Goal: Navigation & Orientation: Find specific page/section

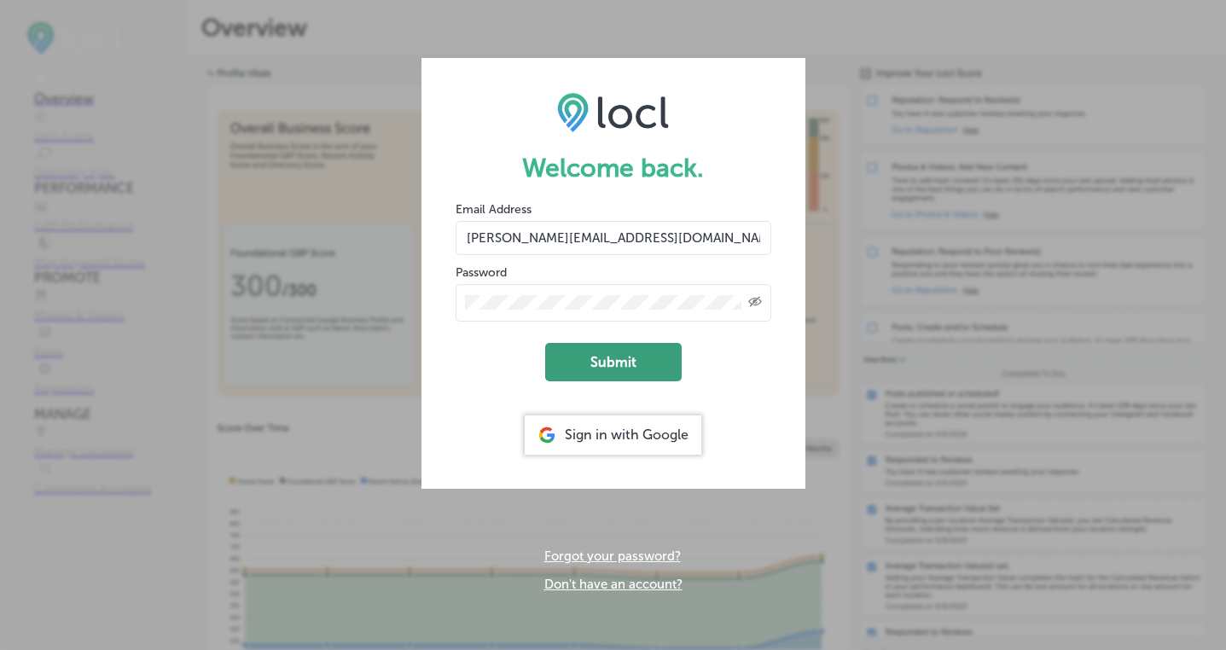
click at [603, 358] on button "Submit" at bounding box center [613, 362] width 137 height 38
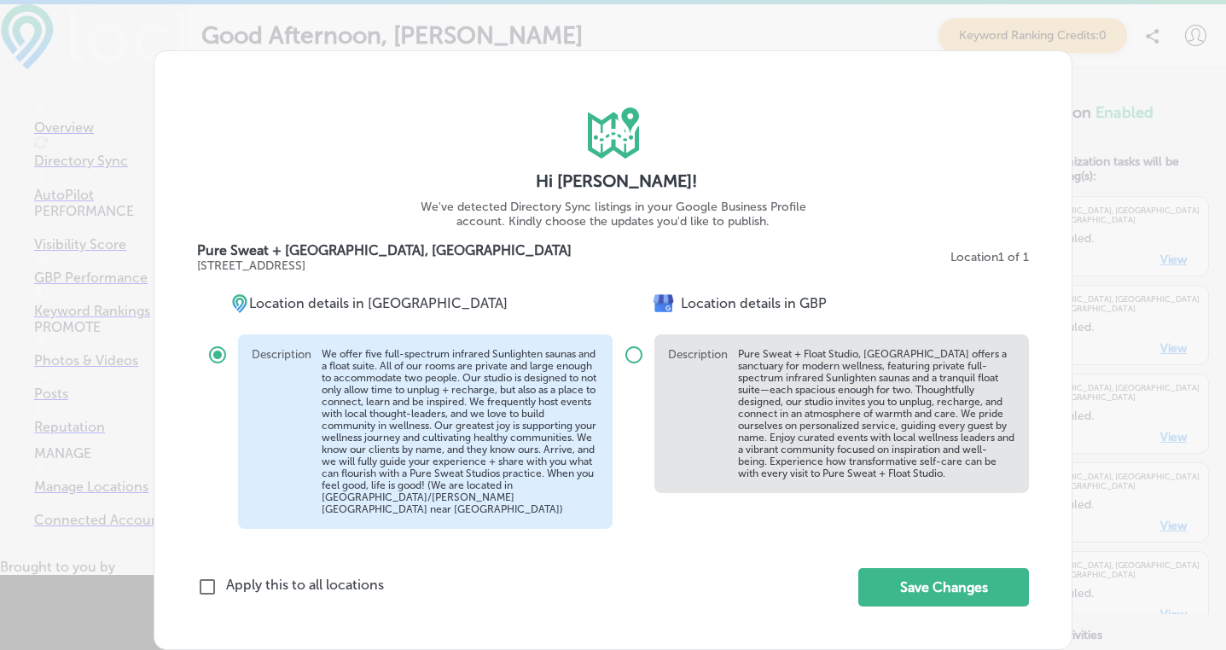
scroll to position [17, 0]
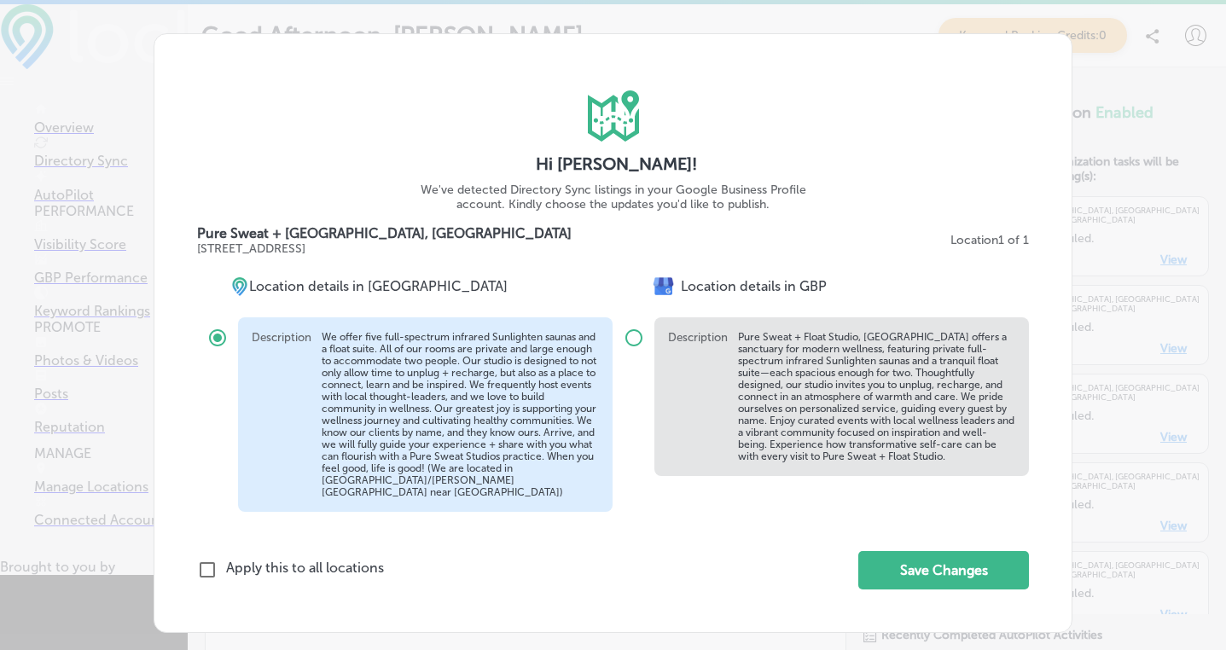
click at [201, 560] on input "checkbox" at bounding box center [207, 570] width 20 height 20
checkbox input "true"
click at [901, 562] on button "Save Changes" at bounding box center [943, 570] width 171 height 38
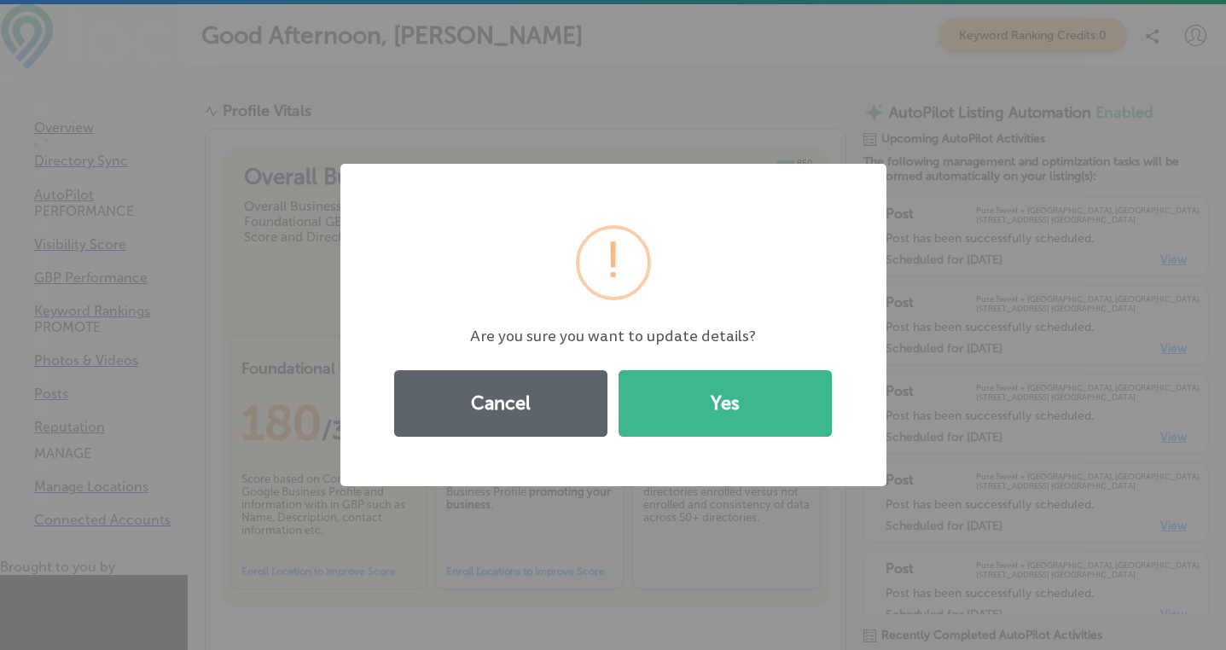
scroll to position [0, 0]
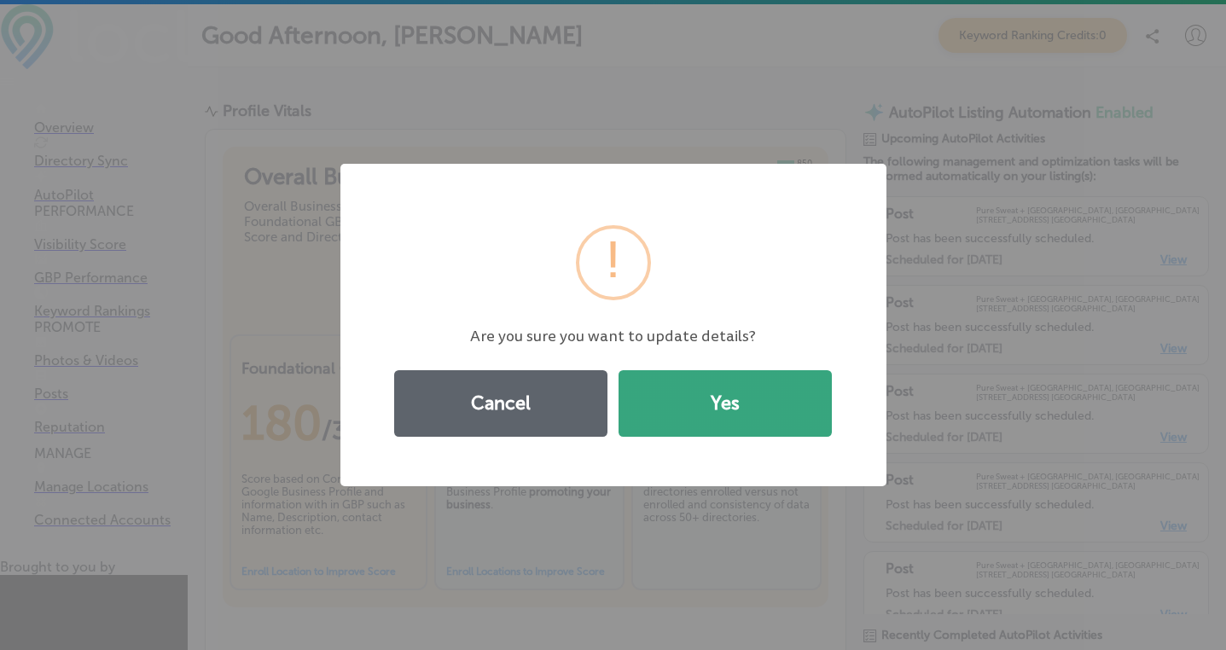
click at [735, 427] on button "Yes" at bounding box center [725, 403] width 213 height 67
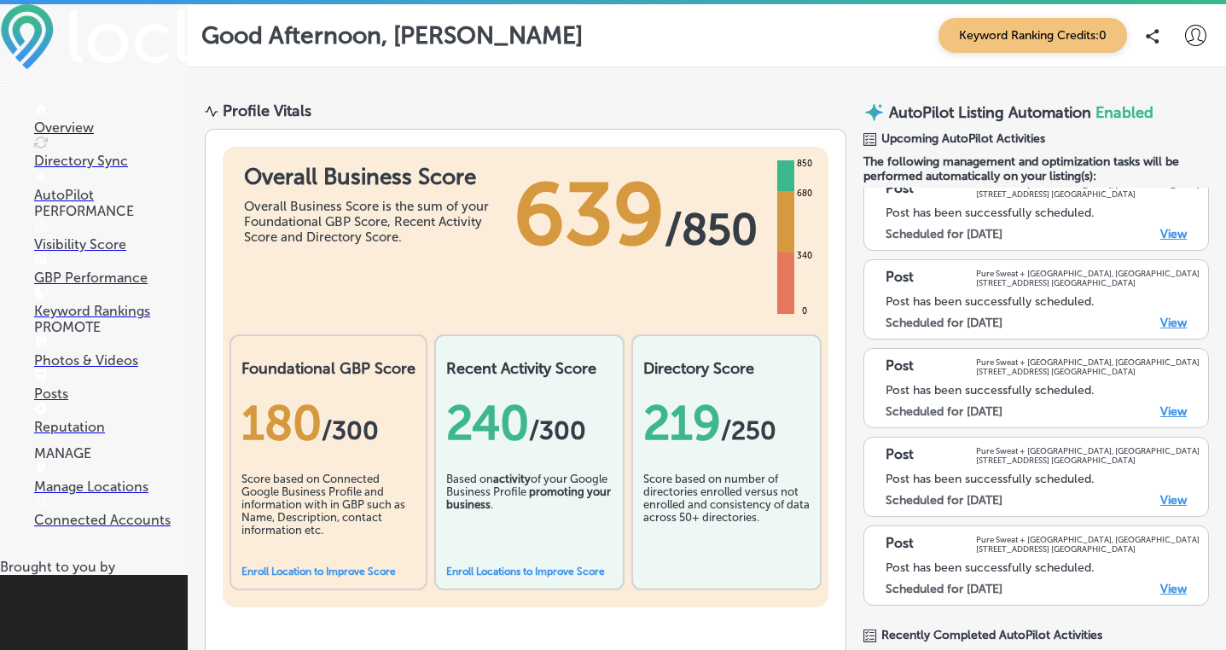
click at [61, 158] on p "Directory Sync" at bounding box center [111, 161] width 154 height 16
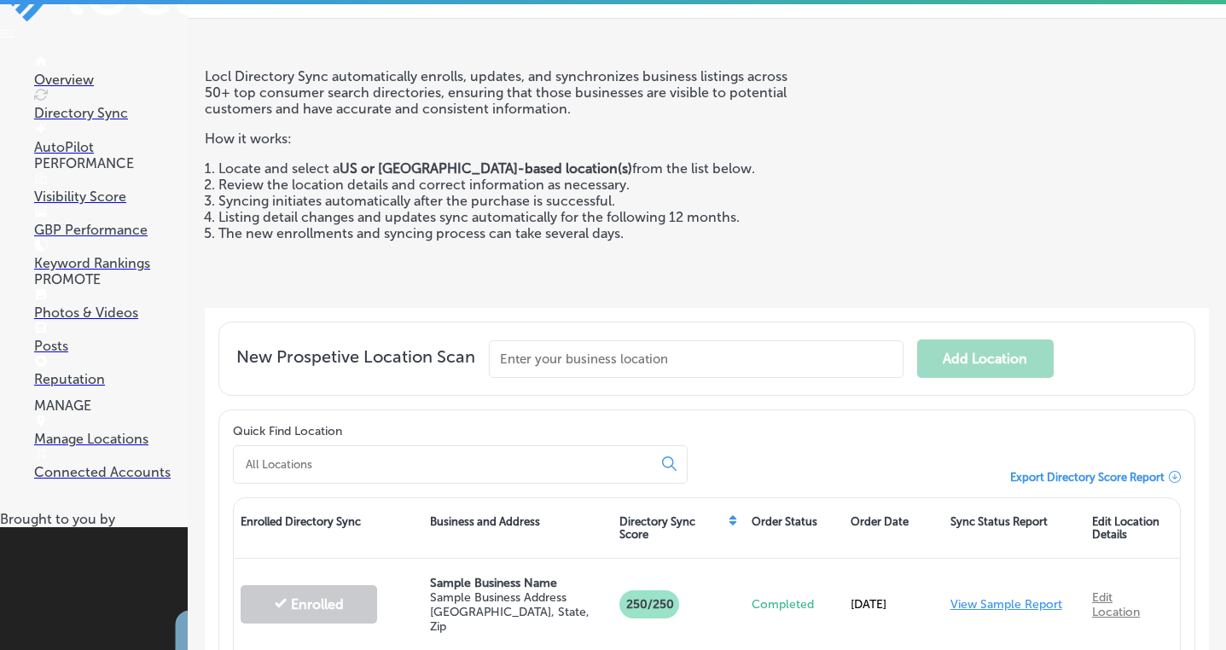
scroll to position [60, 0]
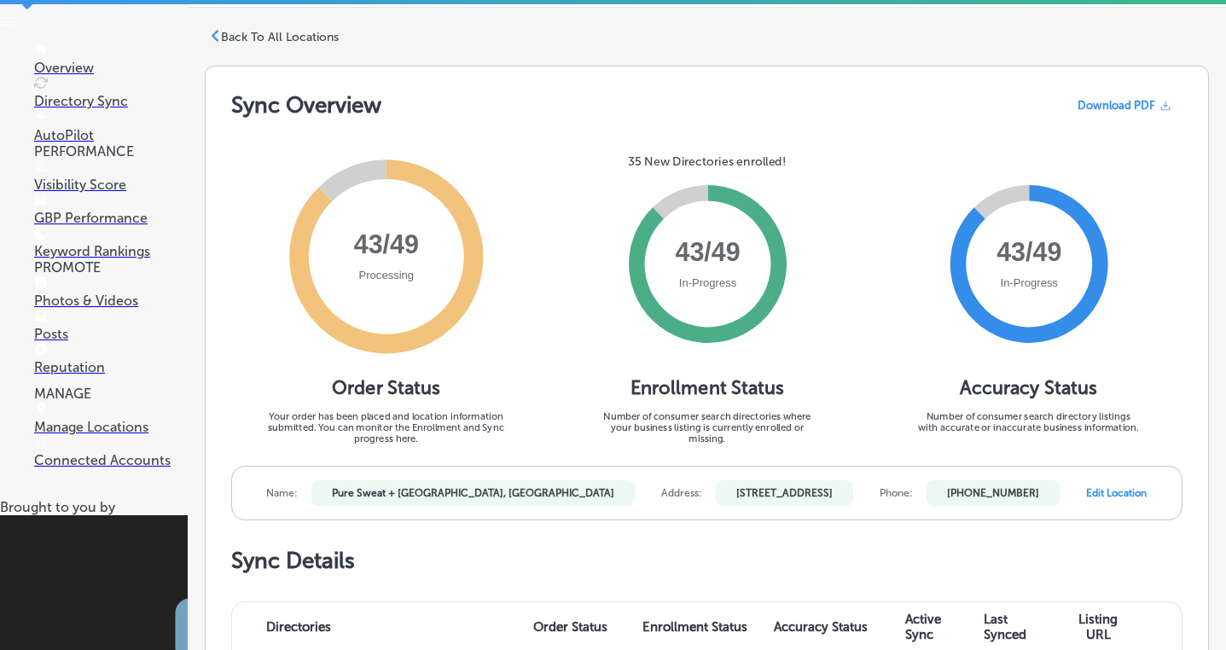
click at [85, 129] on p "AutoPilot" at bounding box center [111, 135] width 154 height 16
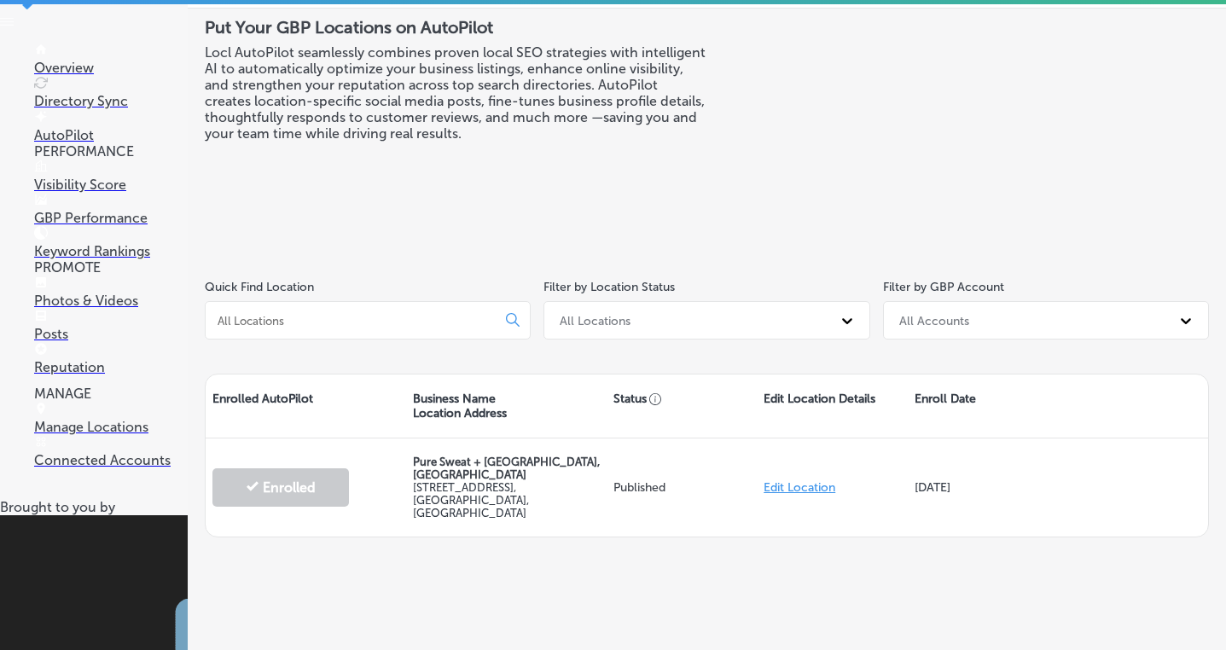
click at [96, 189] on p "Visibility Score" at bounding box center [111, 185] width 154 height 16
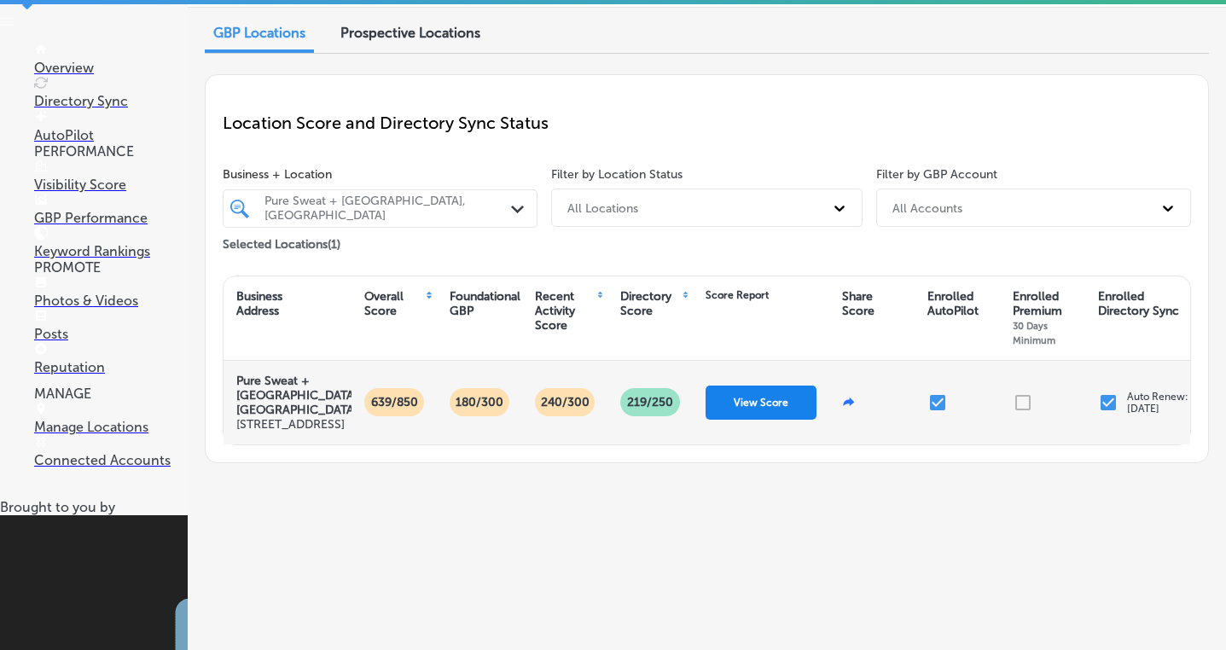
click at [737, 420] on button "View Score" at bounding box center [761, 403] width 111 height 34
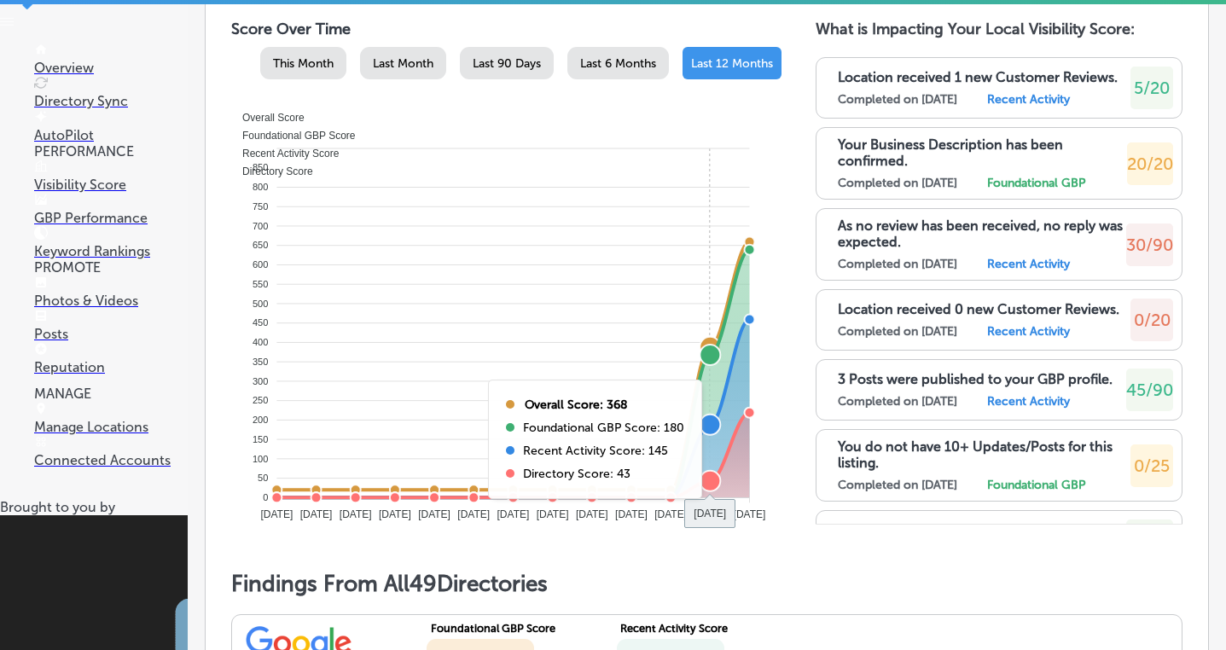
scroll to position [878, 0]
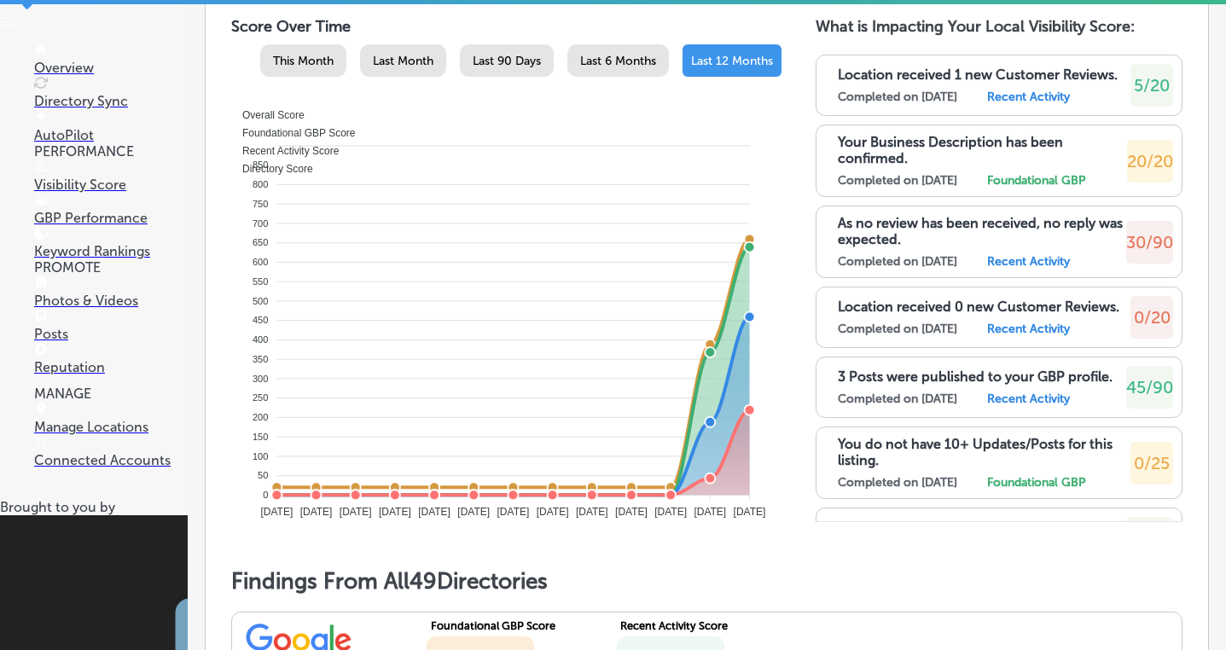
click at [90, 225] on p "GBP Performance" at bounding box center [111, 218] width 154 height 16
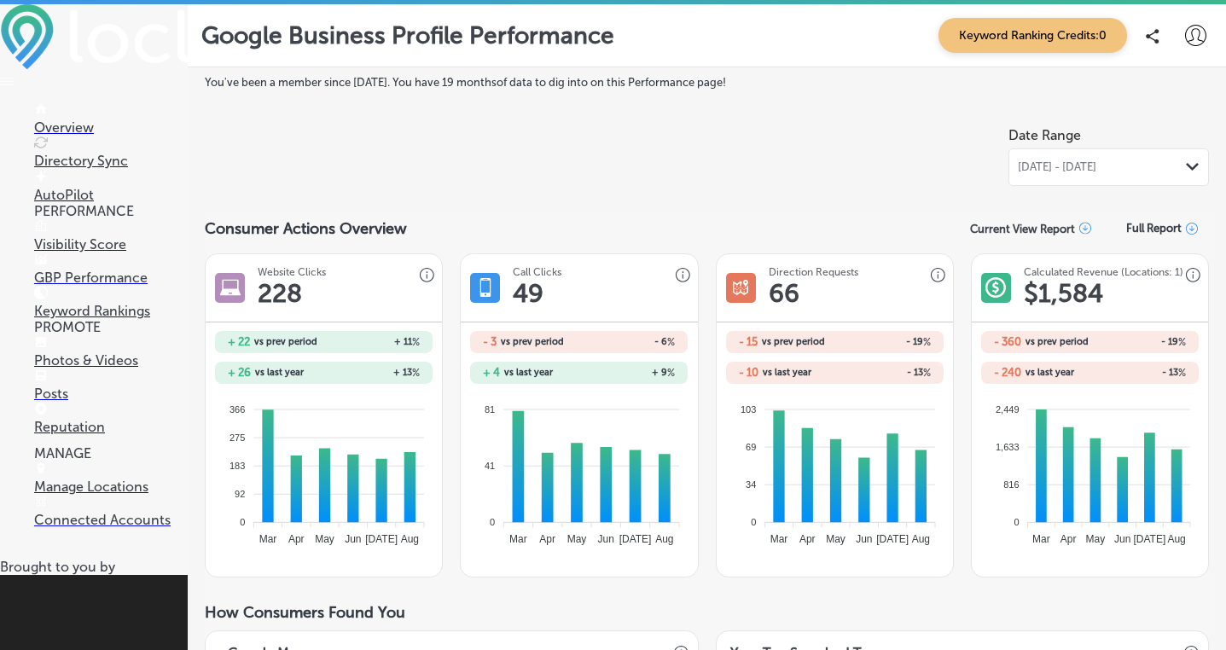
click at [1192, 40] on icon at bounding box center [1195, 35] width 21 height 21
click at [1131, 192] on p "Log Out" at bounding box center [1138, 183] width 51 height 20
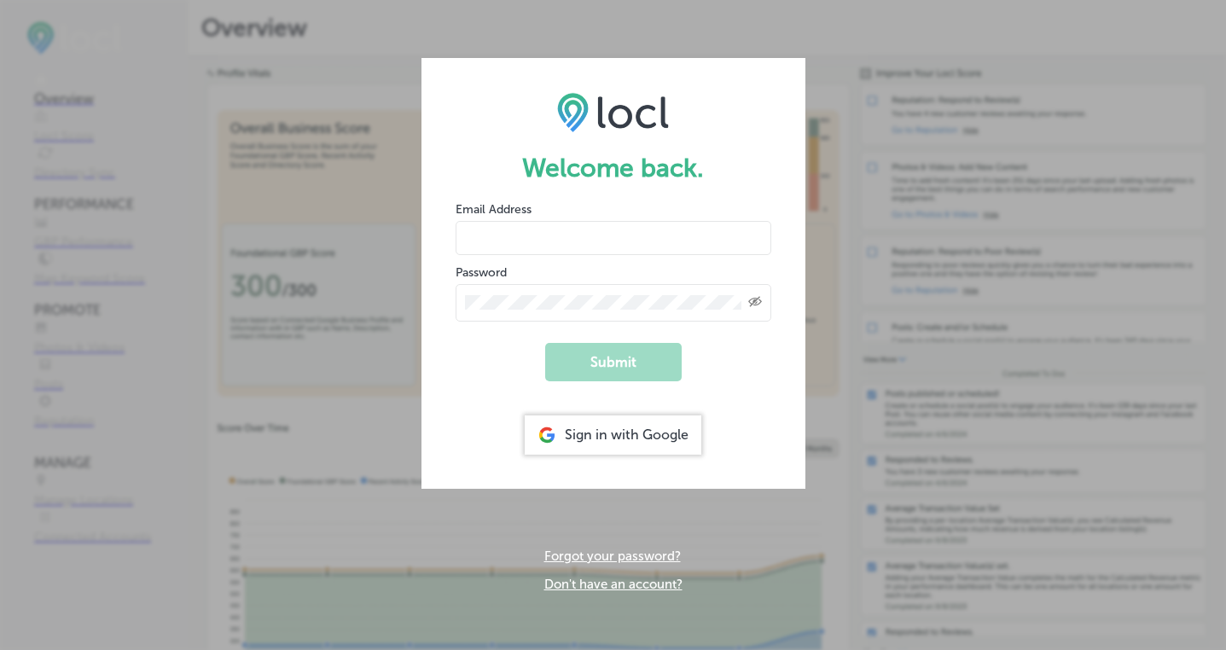
type input "[PERSON_NAME][EMAIL_ADDRESS][DOMAIN_NAME]"
